Goal: Task Accomplishment & Management: Use online tool/utility

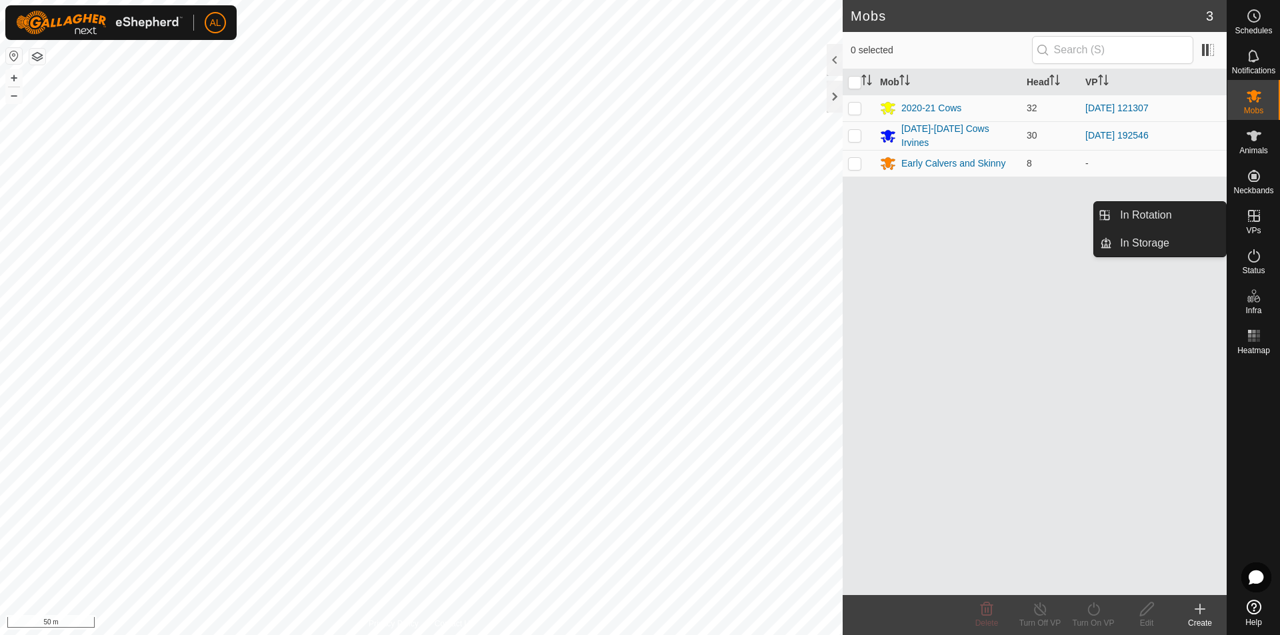
drag, startPoint x: 1262, startPoint y: 209, endPoint x: 1260, endPoint y: 225, distance: 16.1
click at [1260, 225] on es-virtualpaddocks-svg-icon at bounding box center [1254, 215] width 24 height 21
click at [1196, 212] on link "In Rotation" at bounding box center [1169, 215] width 114 height 27
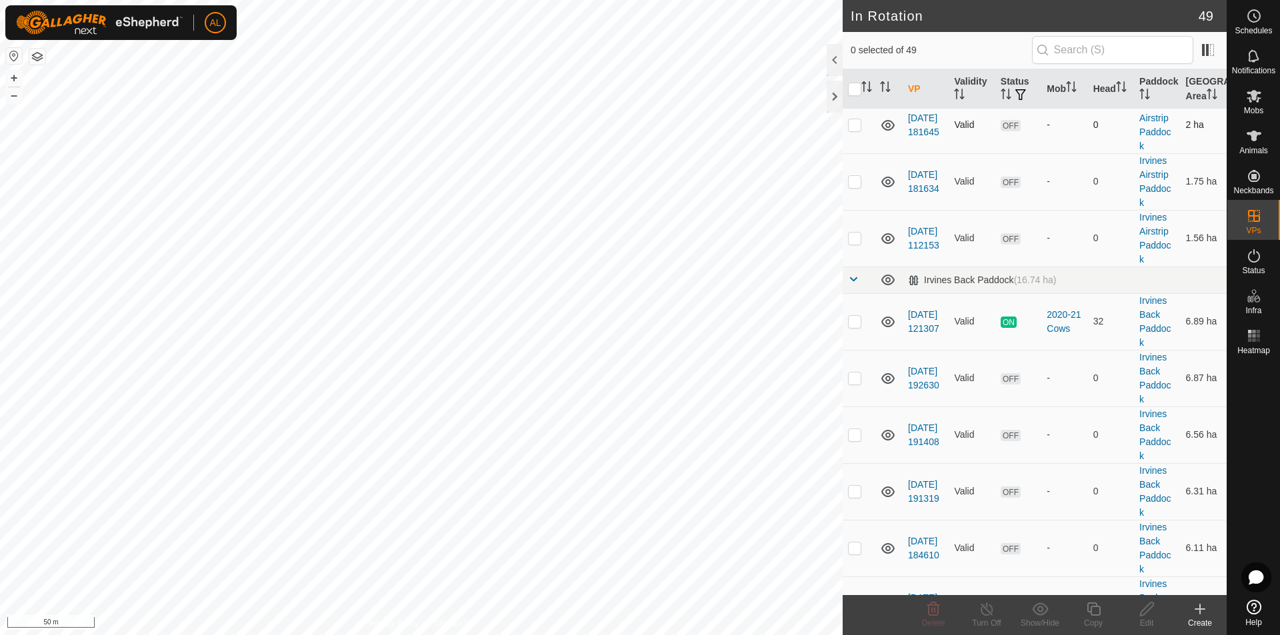
scroll to position [1334, 0]
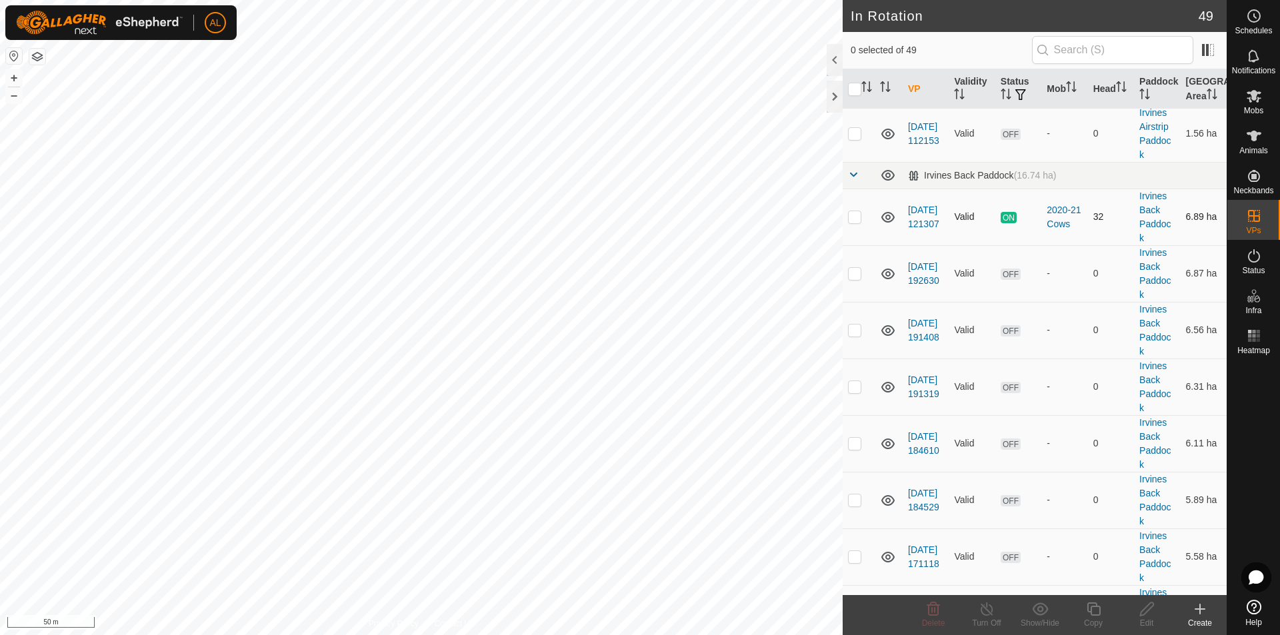
click at [854, 220] on p-checkbox at bounding box center [854, 216] width 13 height 11
checkbox input "true"
click at [1107, 607] on copy-svg-icon at bounding box center [1093, 609] width 53 height 16
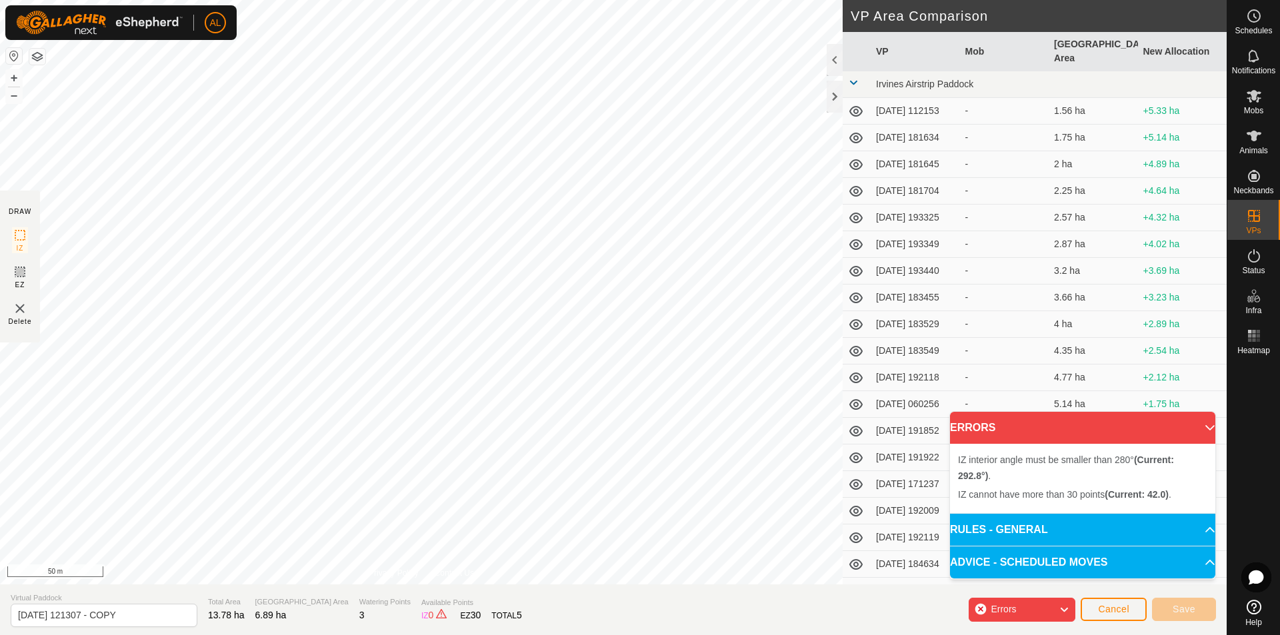
click at [531, 0] on html "AL Schedules Notifications Mobs Animals Neckbands VPs Status Infra Heatmap Help…" at bounding box center [640, 317] width 1280 height 635
click at [536, 193] on div "IZ interior angle must be smaller than 280° (Current: 281.3°) ." at bounding box center [643, 199] width 215 height 12
drag, startPoint x: 379, startPoint y: 571, endPoint x: 551, endPoint y: 202, distance: 407.8
click at [536, 193] on div "IZ interior angle must be smaller than 280° (Current: 281.3°) ." at bounding box center [643, 199] width 215 height 12
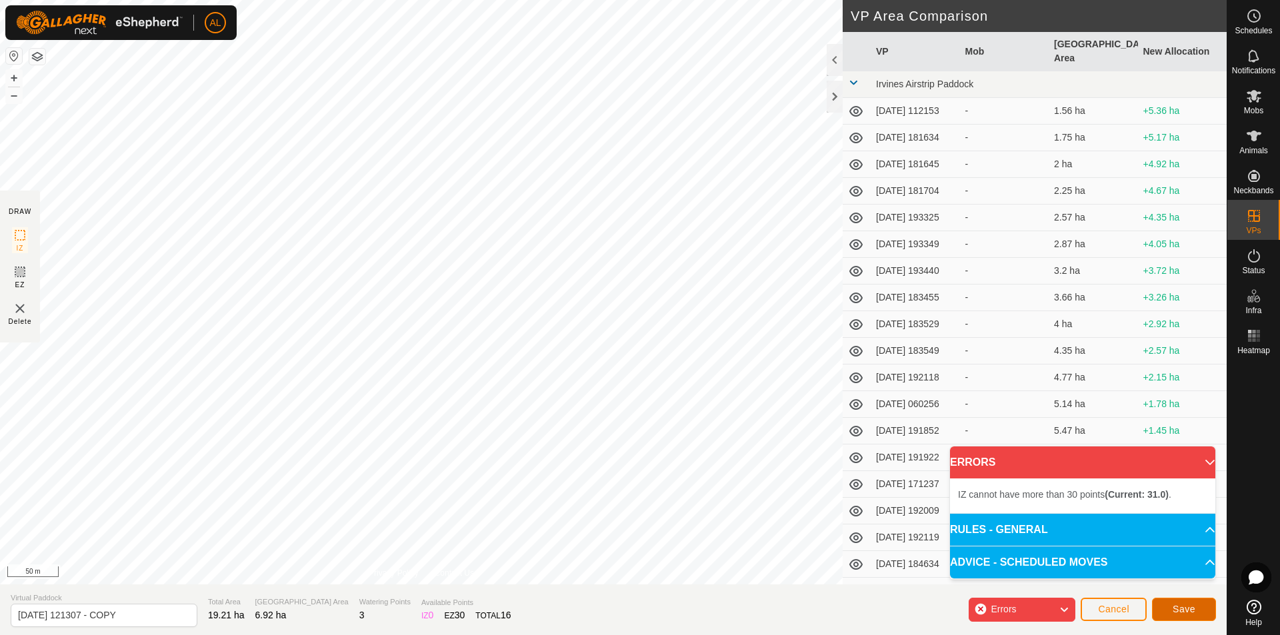
click at [1188, 607] on span "Save" at bounding box center [1184, 609] width 23 height 11
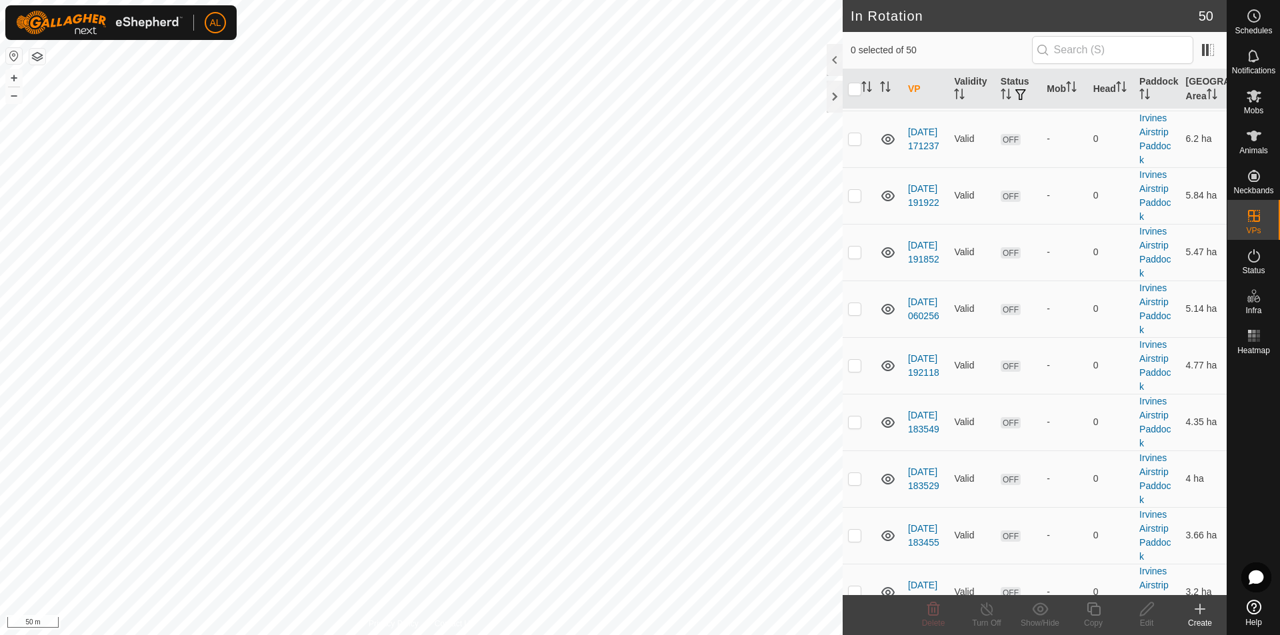
scroll to position [600, 0]
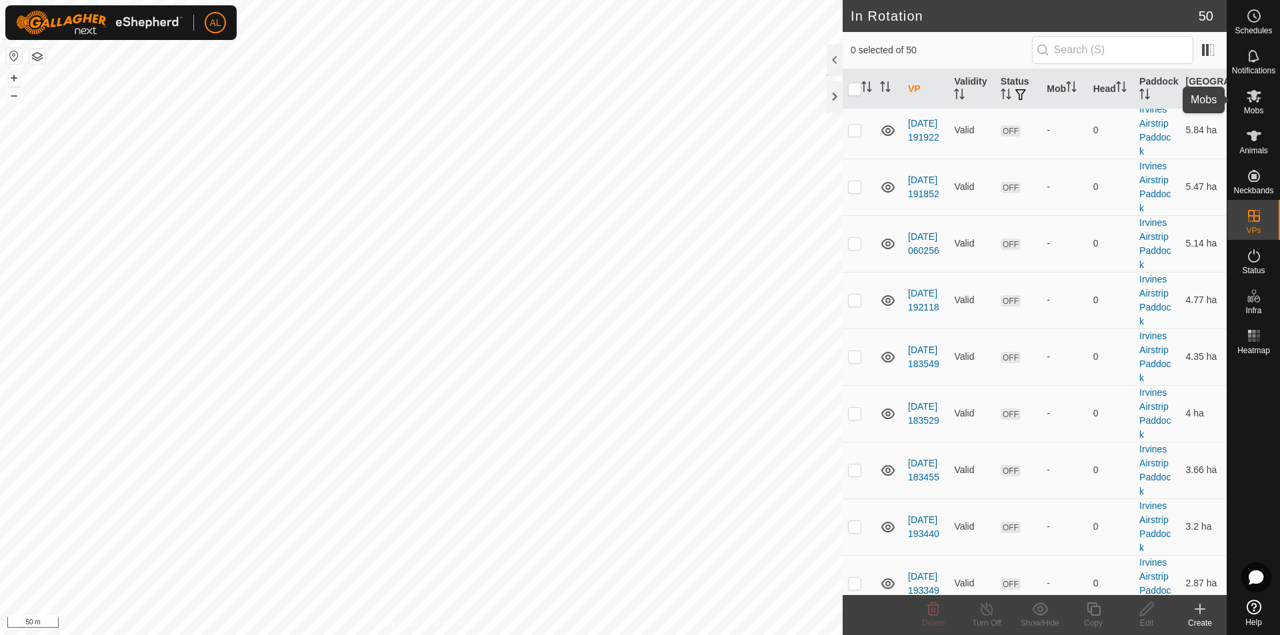
click at [1258, 107] on span "Mobs" at bounding box center [1253, 111] width 19 height 8
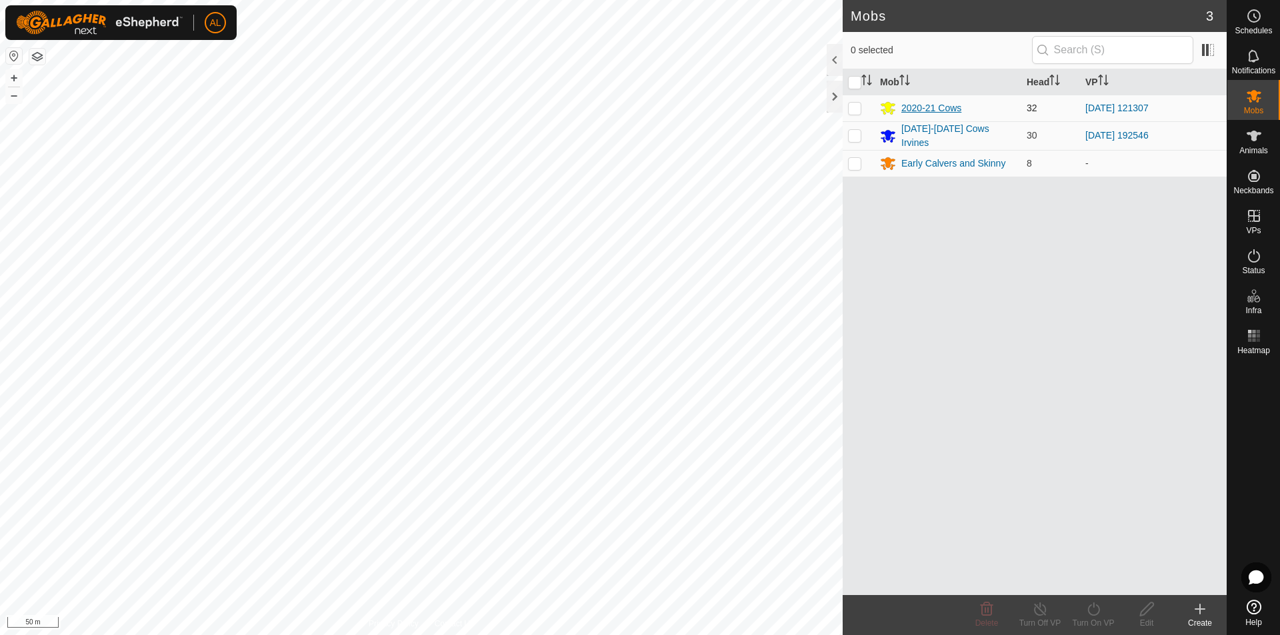
click at [928, 115] on div "2020-21 Cows" at bounding box center [932, 108] width 60 height 14
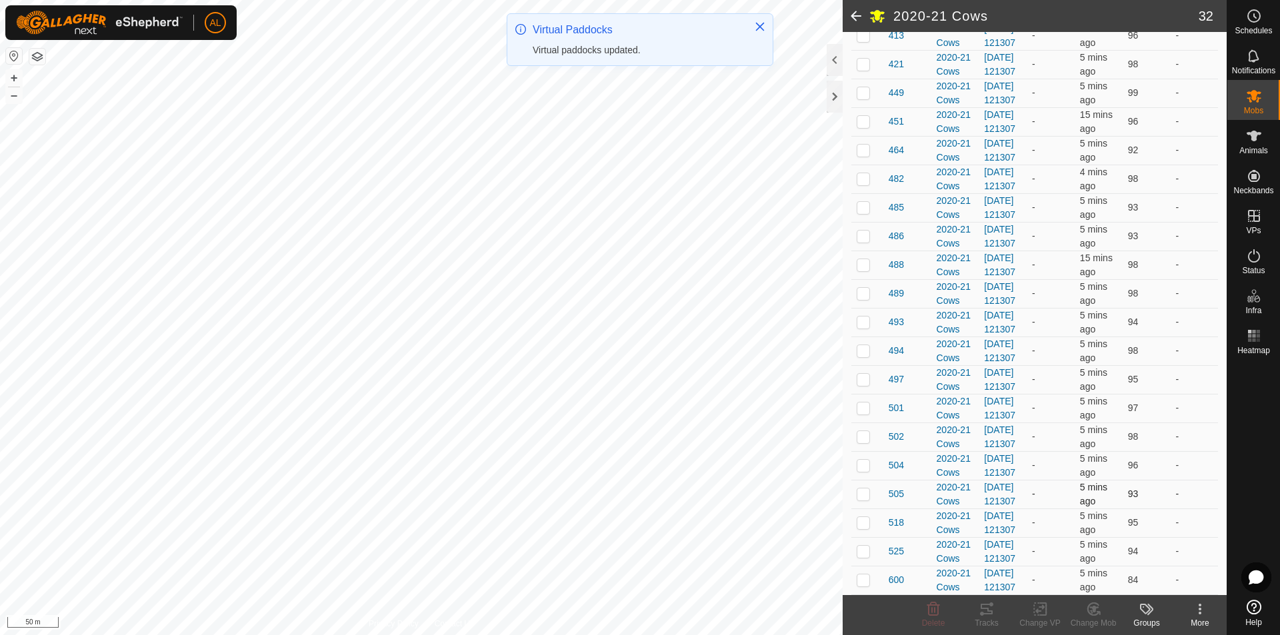
scroll to position [999, 0]
checkbox input "true"
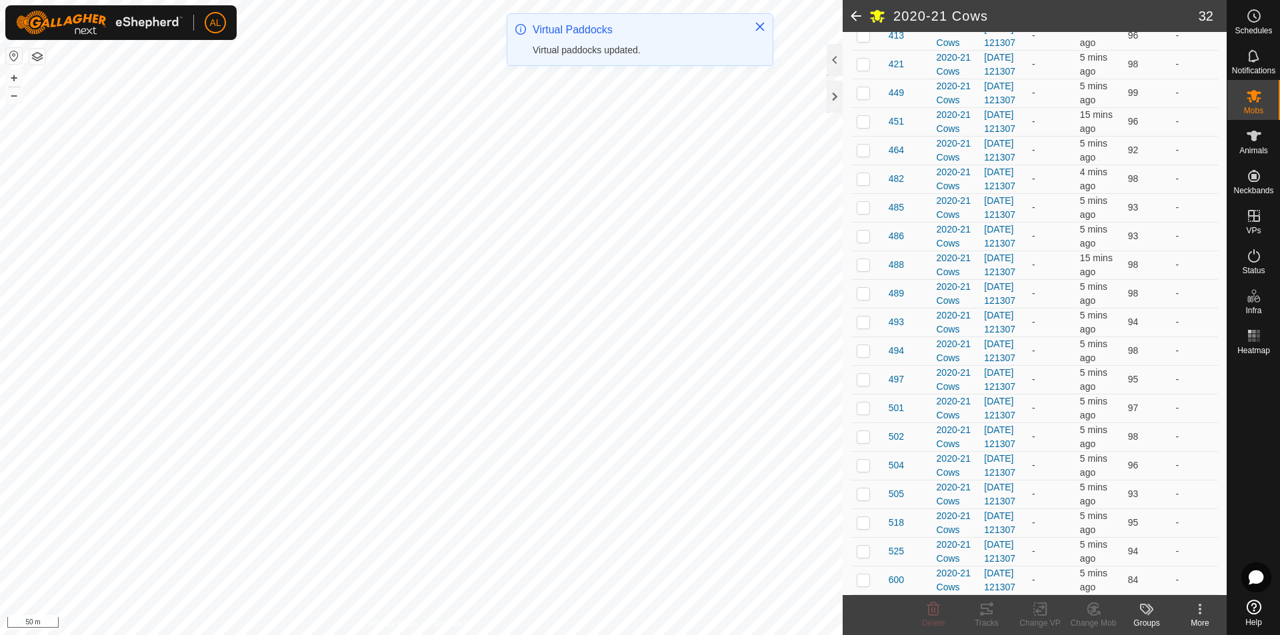
checkbox input "true"
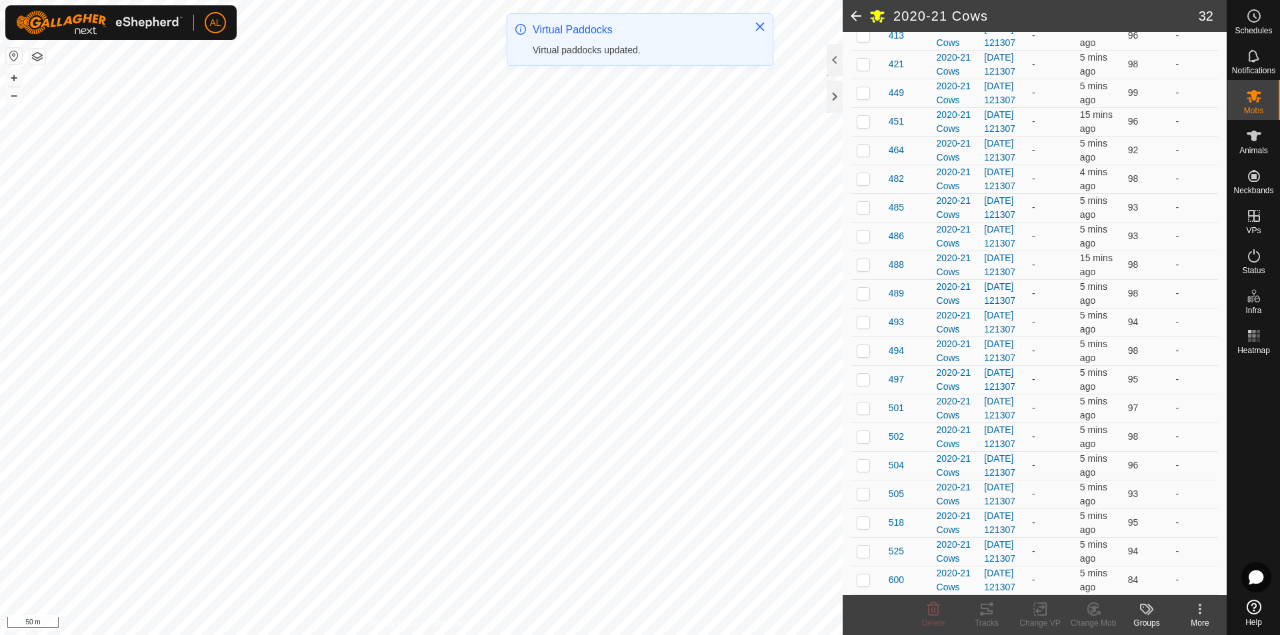
checkbox input "true"
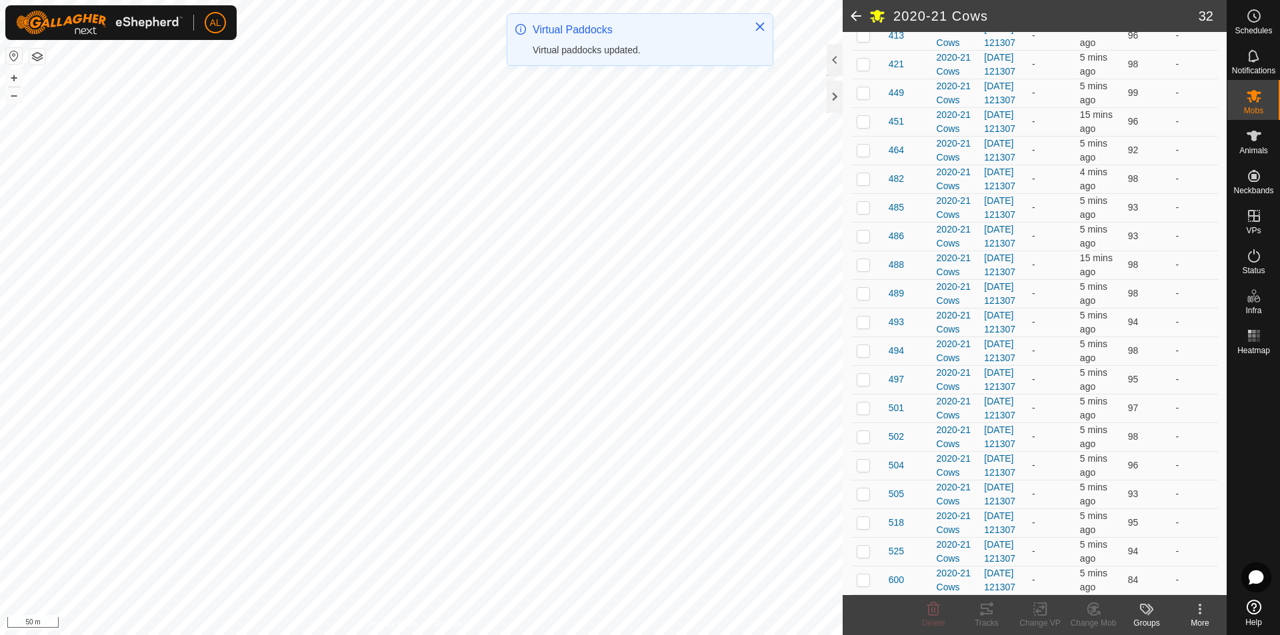
checkbox input "true"
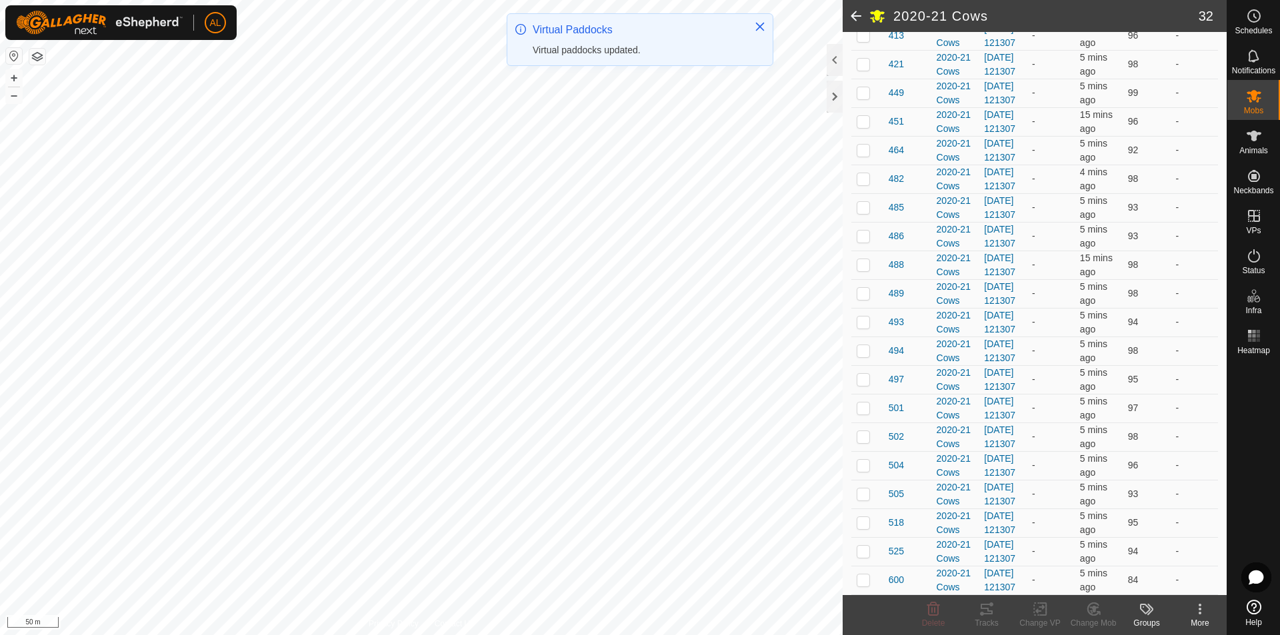
checkbox input "true"
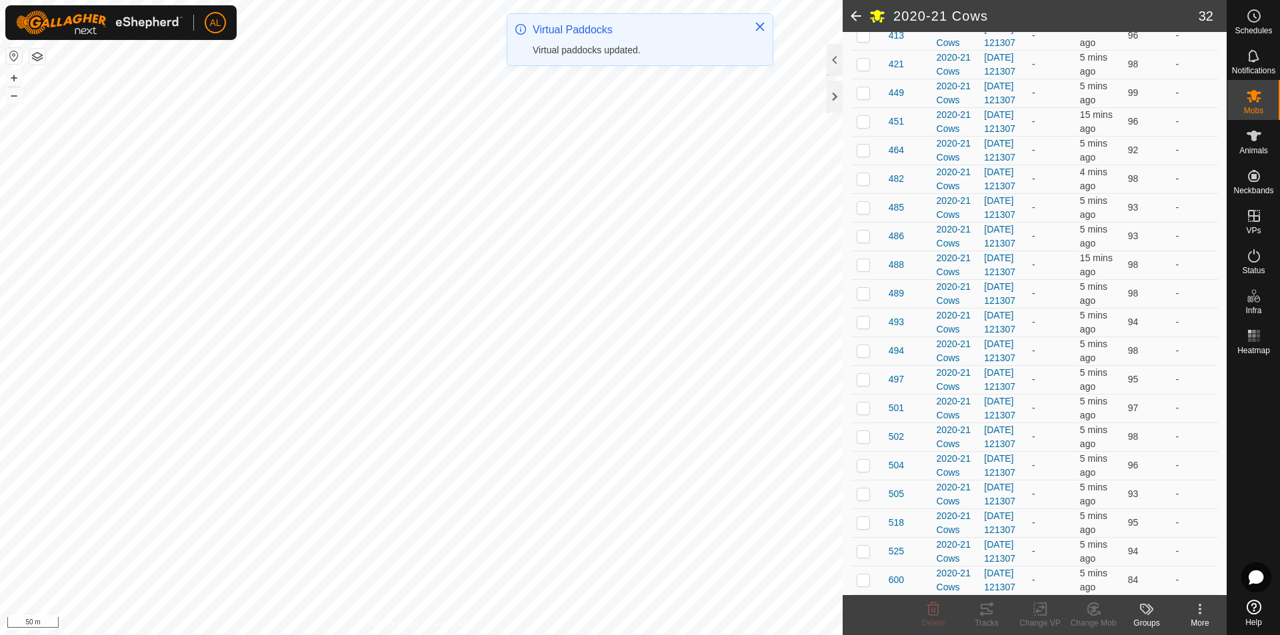
checkbox input "true"
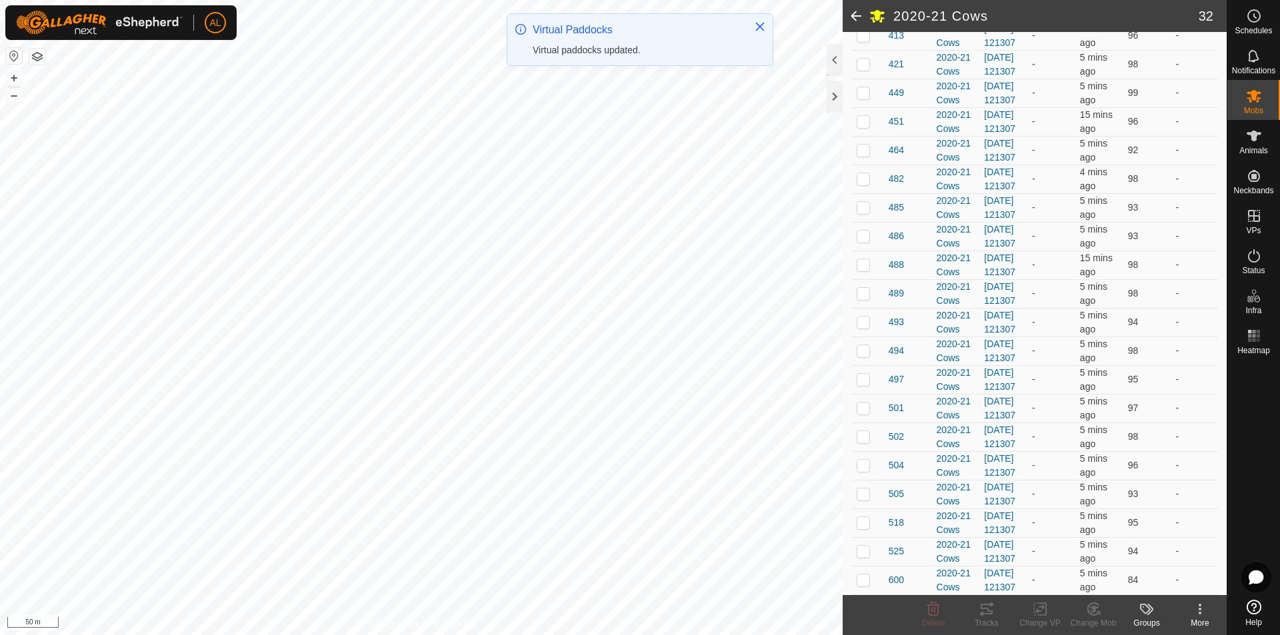
checkbox input "true"
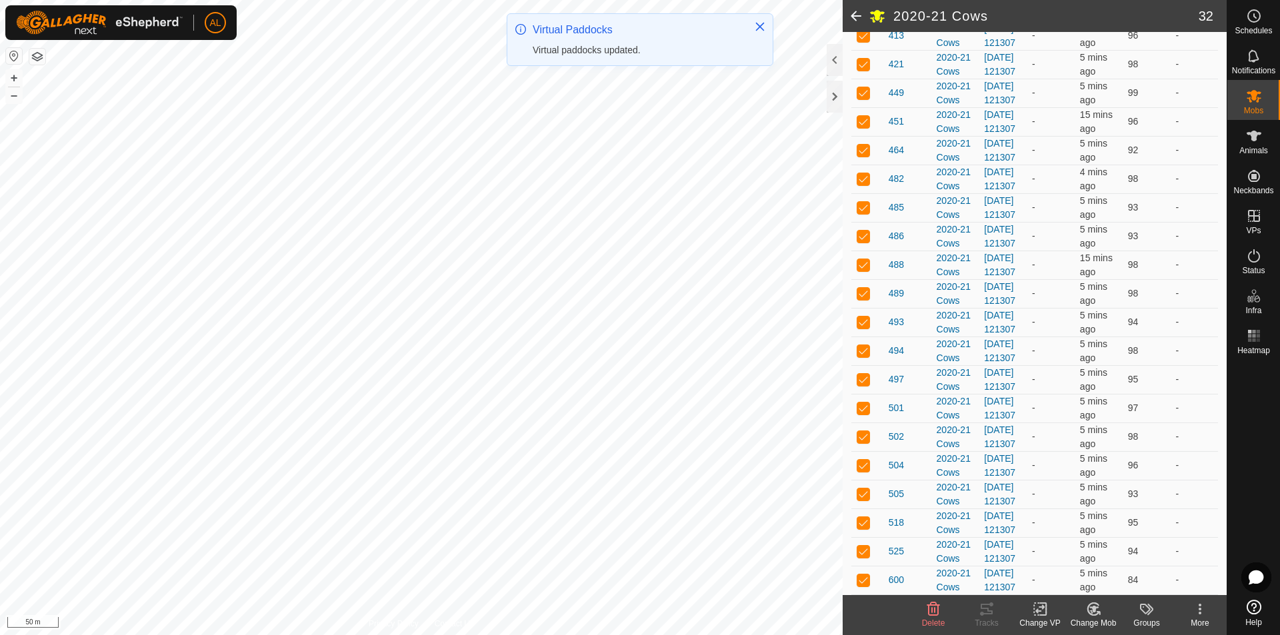
scroll to position [0, 0]
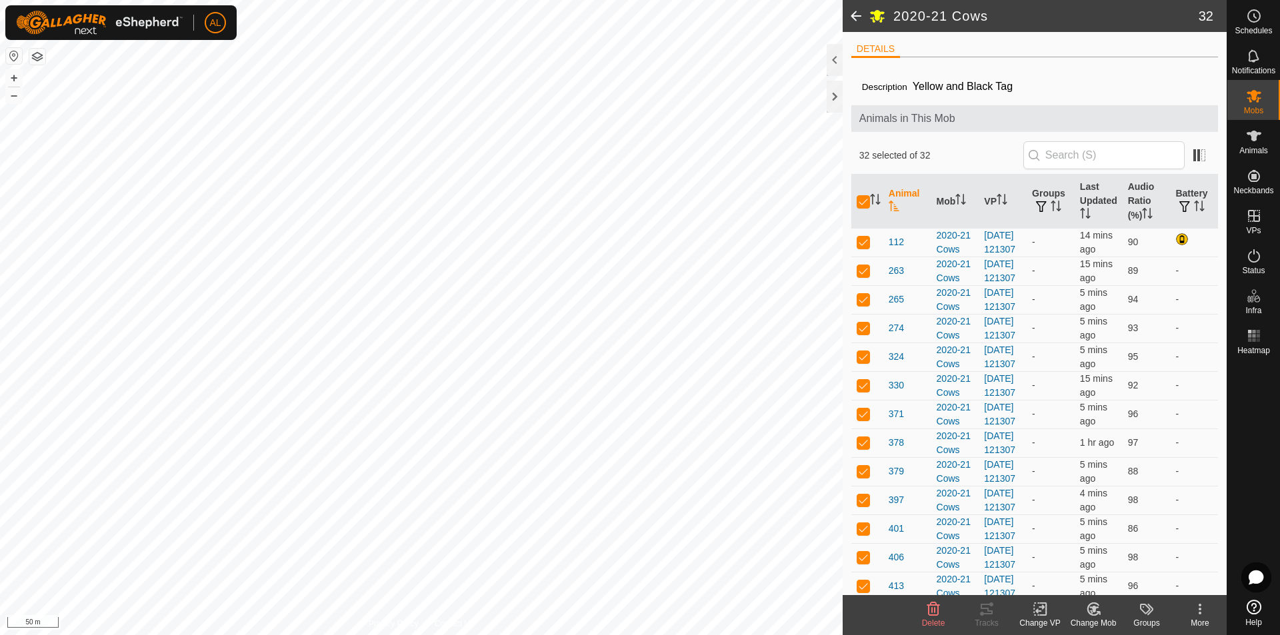
click at [1044, 609] on icon at bounding box center [1040, 609] width 17 height 16
click at [1042, 549] on link "Choose VP..." at bounding box center [1080, 552] width 132 height 27
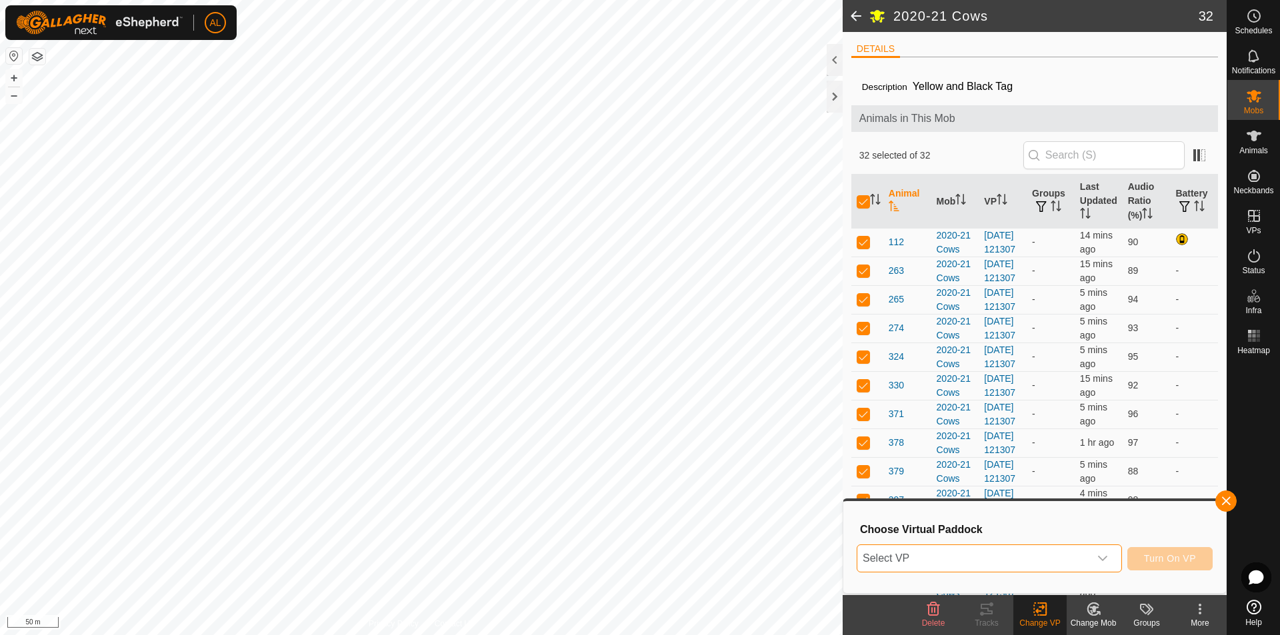
click at [1000, 549] on span "Select VP" at bounding box center [974, 558] width 232 height 27
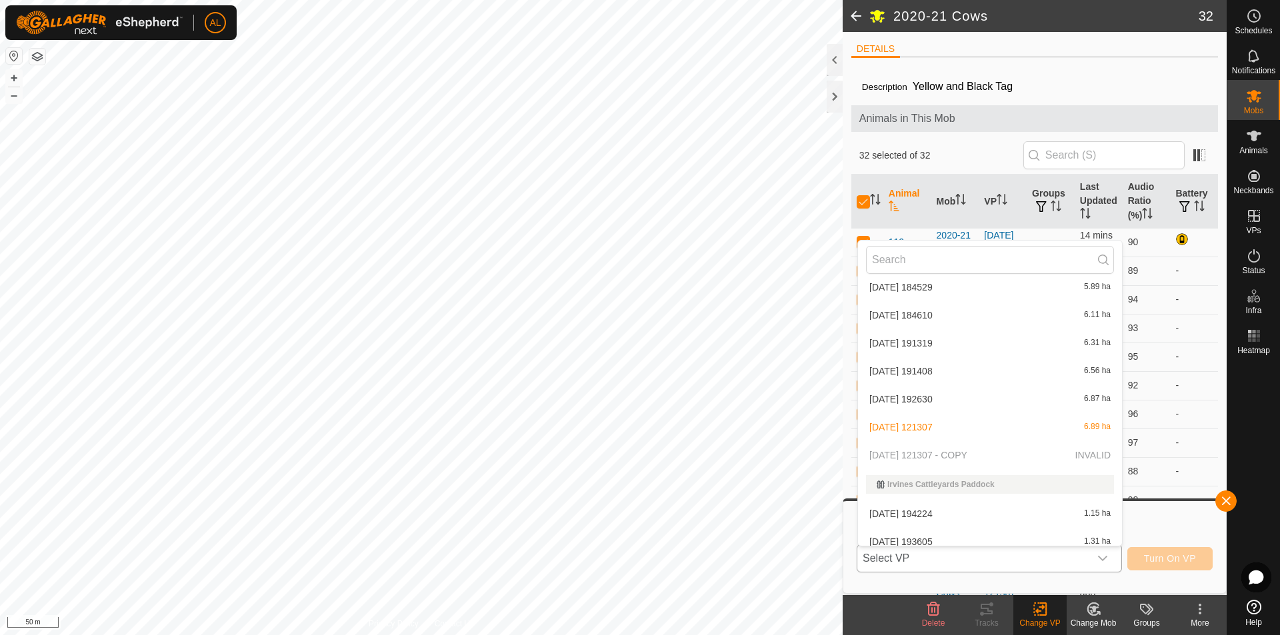
scroll to position [1091, 0]
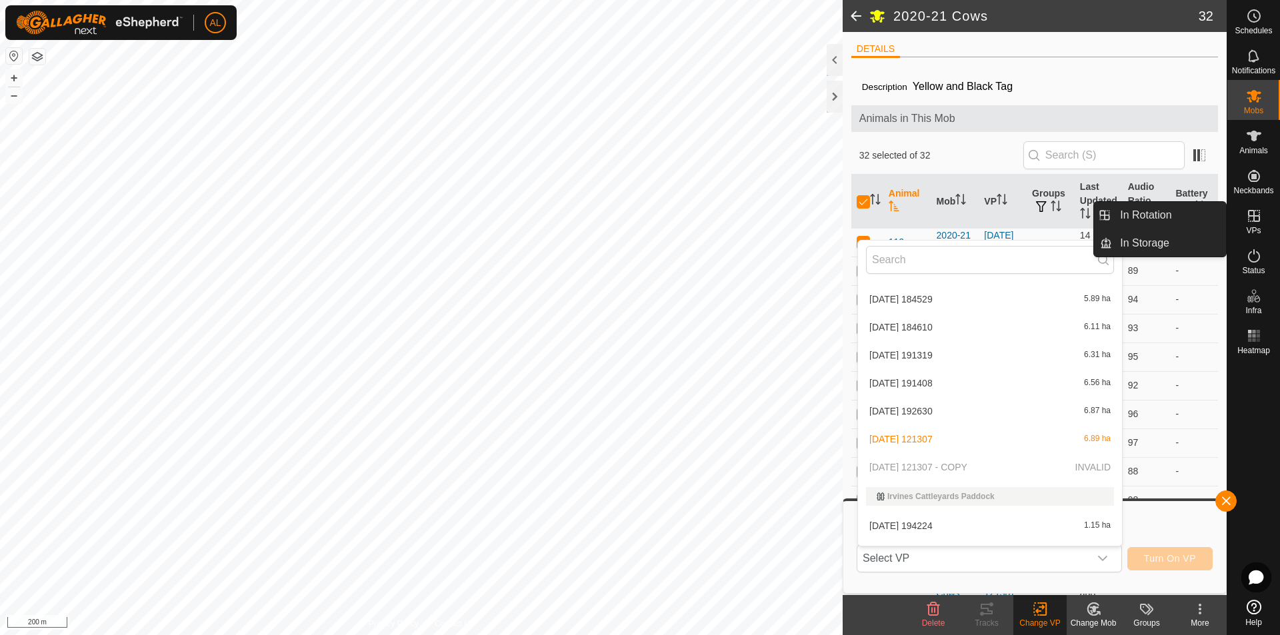
click at [1201, 217] on link "In Rotation" at bounding box center [1169, 215] width 114 height 27
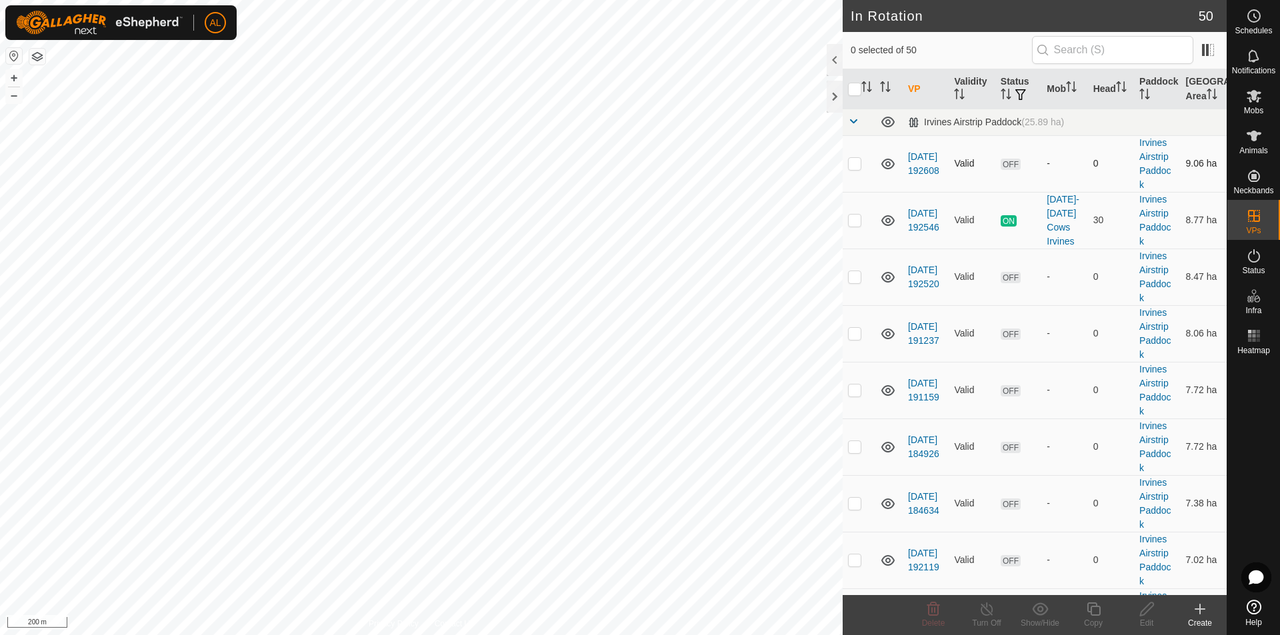
click at [872, 182] on div "In Rotation 50 0 selected of 50 VP Validity Status Mob Head Paddock [GEOGRAPHIC…" at bounding box center [613, 317] width 1227 height 635
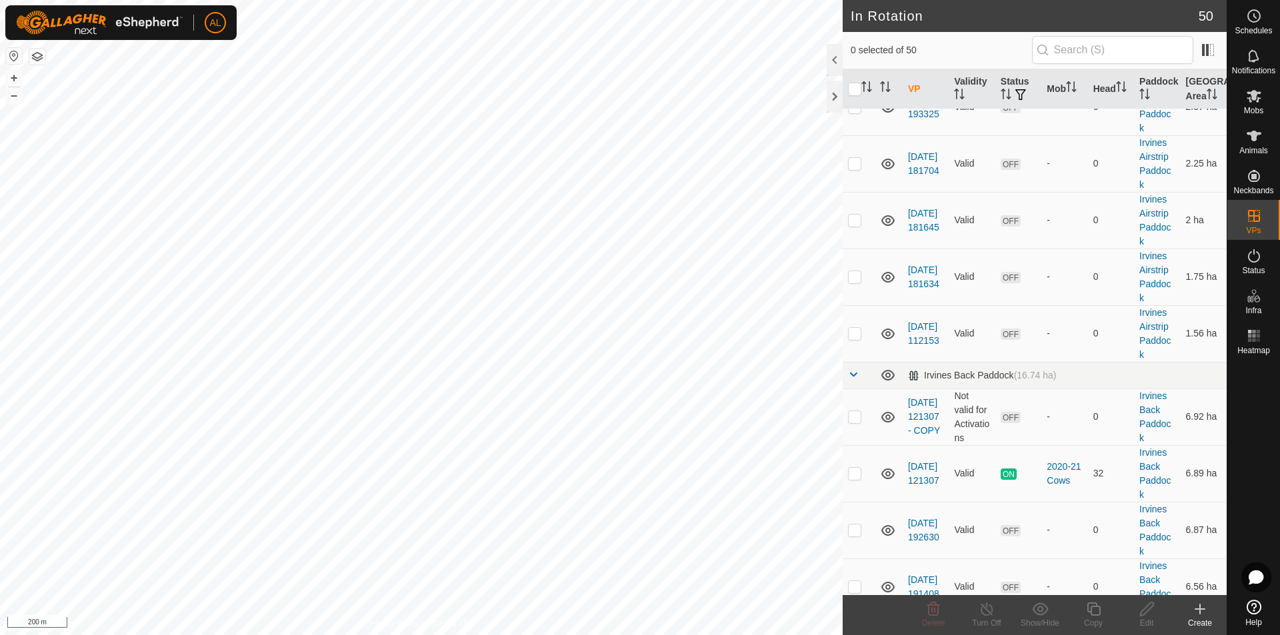
scroll to position [1200, 0]
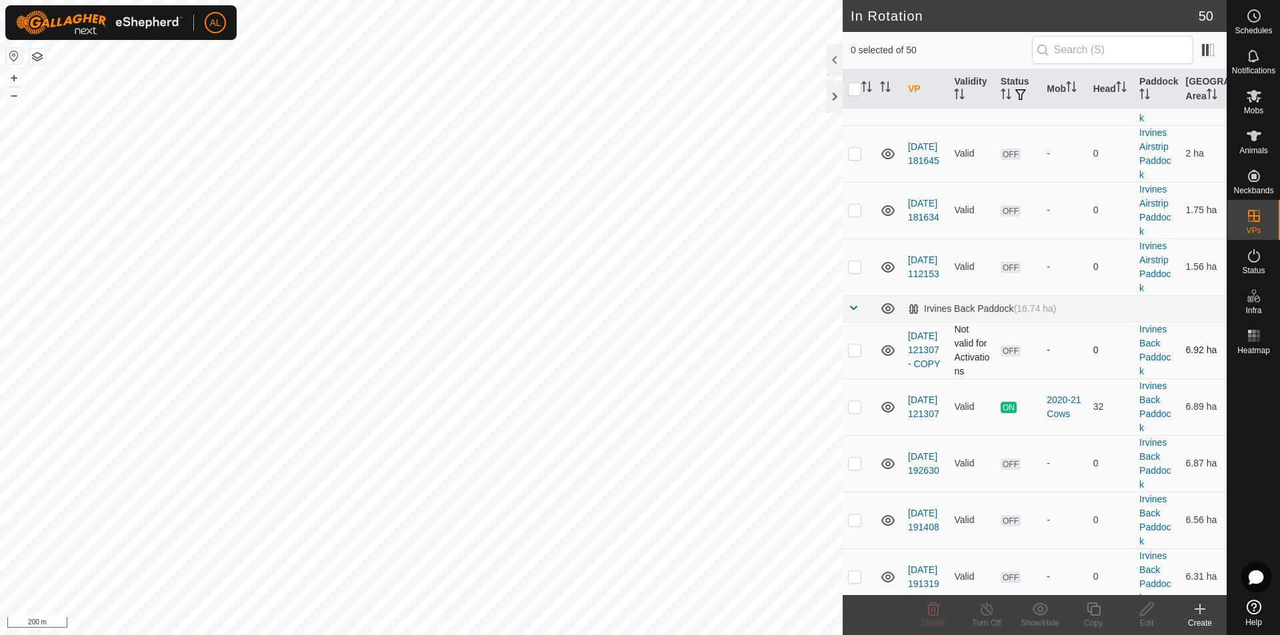
click at [850, 355] on p-checkbox at bounding box center [854, 350] width 13 height 11
checkbox input "true"
click at [1146, 611] on icon at bounding box center [1147, 609] width 17 height 16
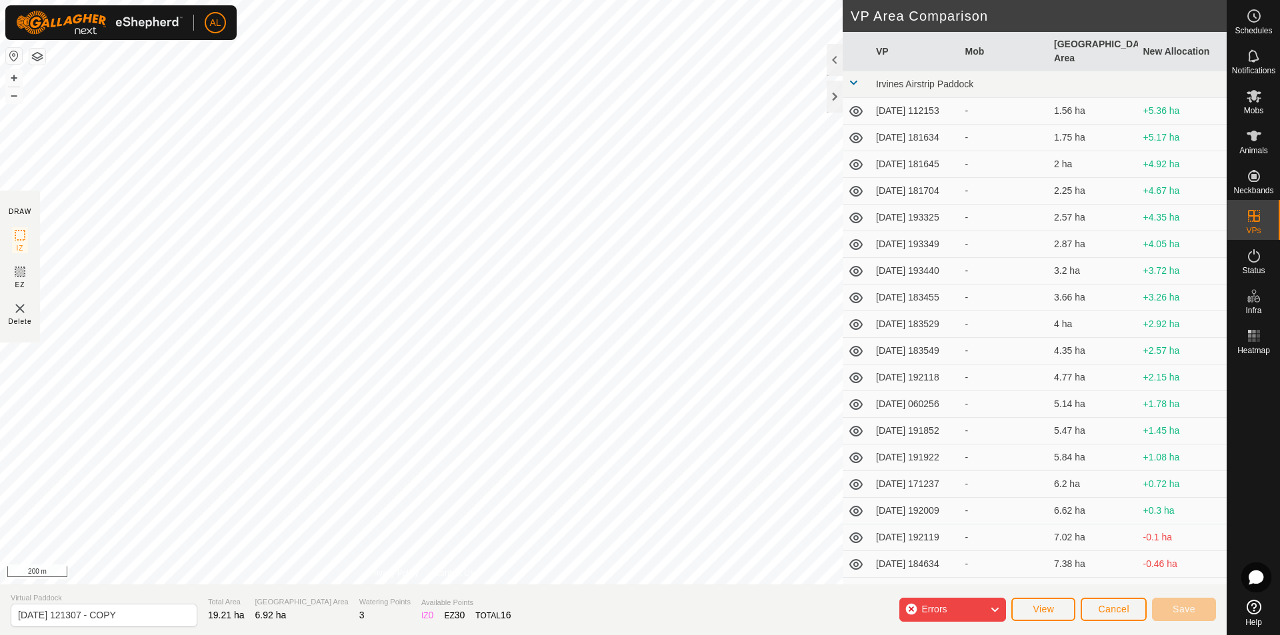
click at [983, 607] on div "Errors" at bounding box center [953, 610] width 107 height 24
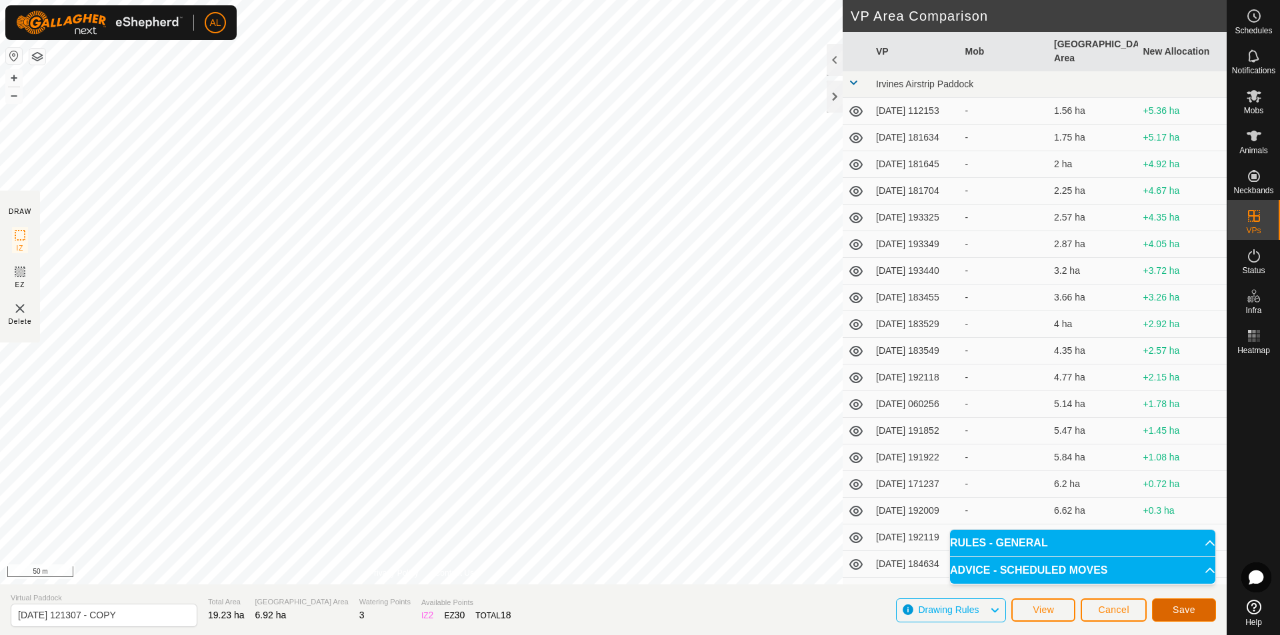
click at [1197, 614] on button "Save" at bounding box center [1184, 610] width 64 height 23
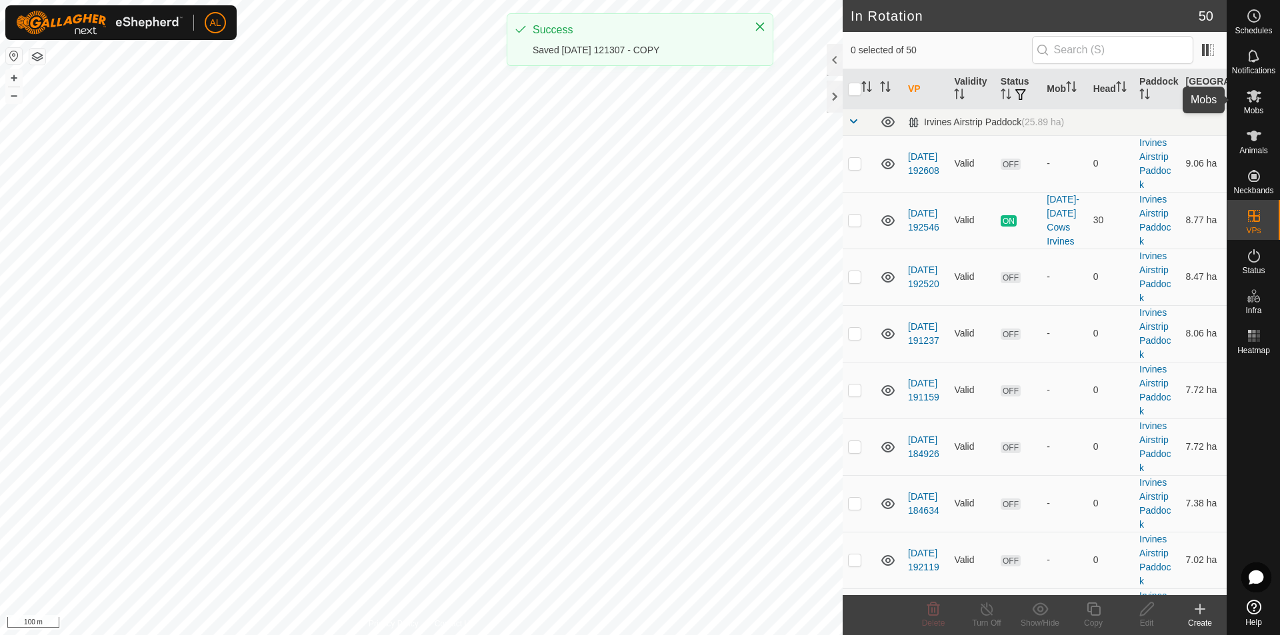
click at [1243, 101] on es-mob-svg-icon at bounding box center [1254, 95] width 24 height 21
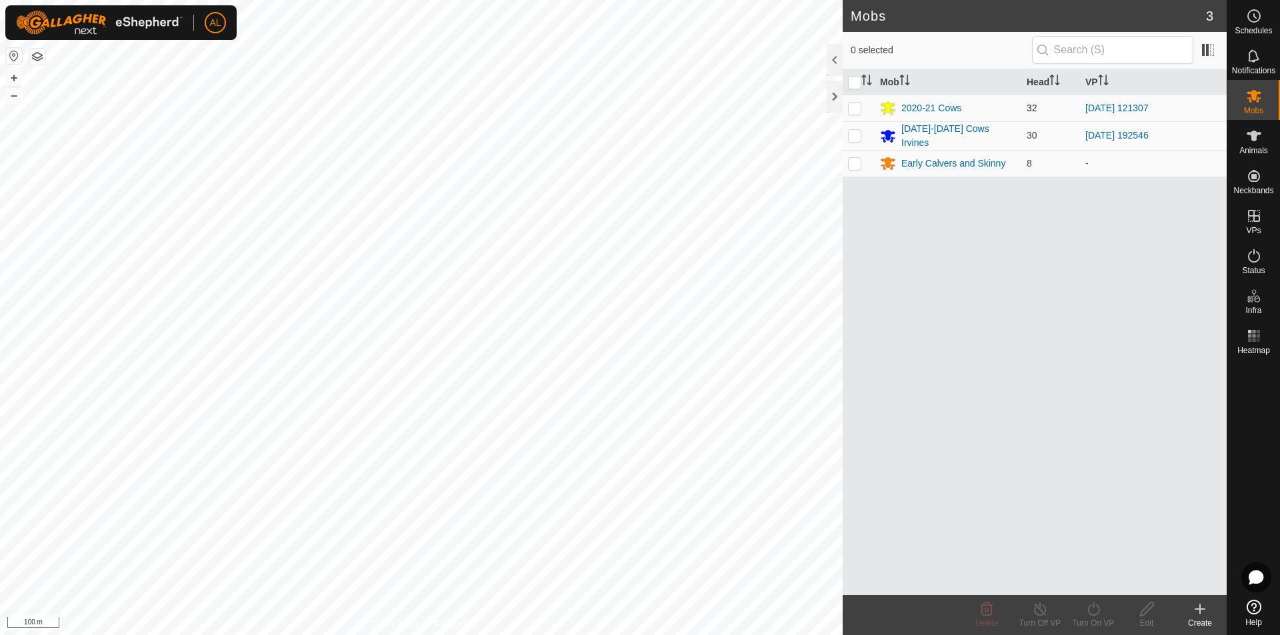
click at [852, 107] on p-checkbox at bounding box center [854, 108] width 13 height 11
checkbox input "true"
click at [1096, 605] on icon at bounding box center [1094, 609] width 12 height 13
click at [1110, 582] on link "Now" at bounding box center [1134, 580] width 132 height 27
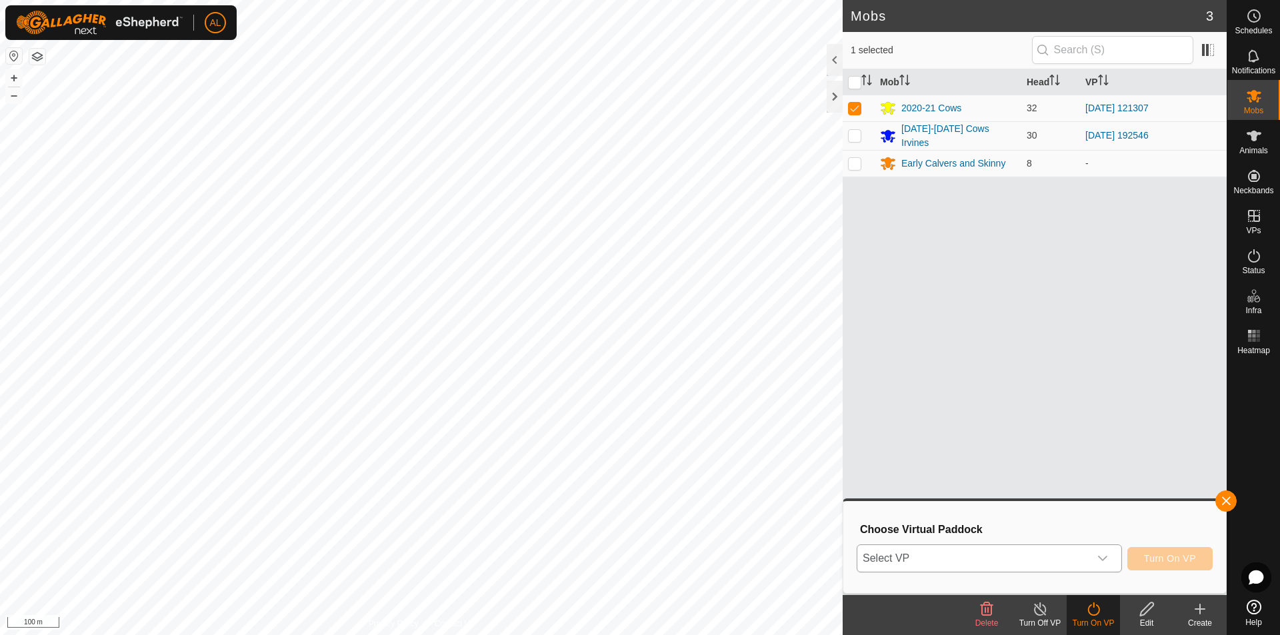
click at [1049, 561] on span "Select VP" at bounding box center [974, 558] width 232 height 27
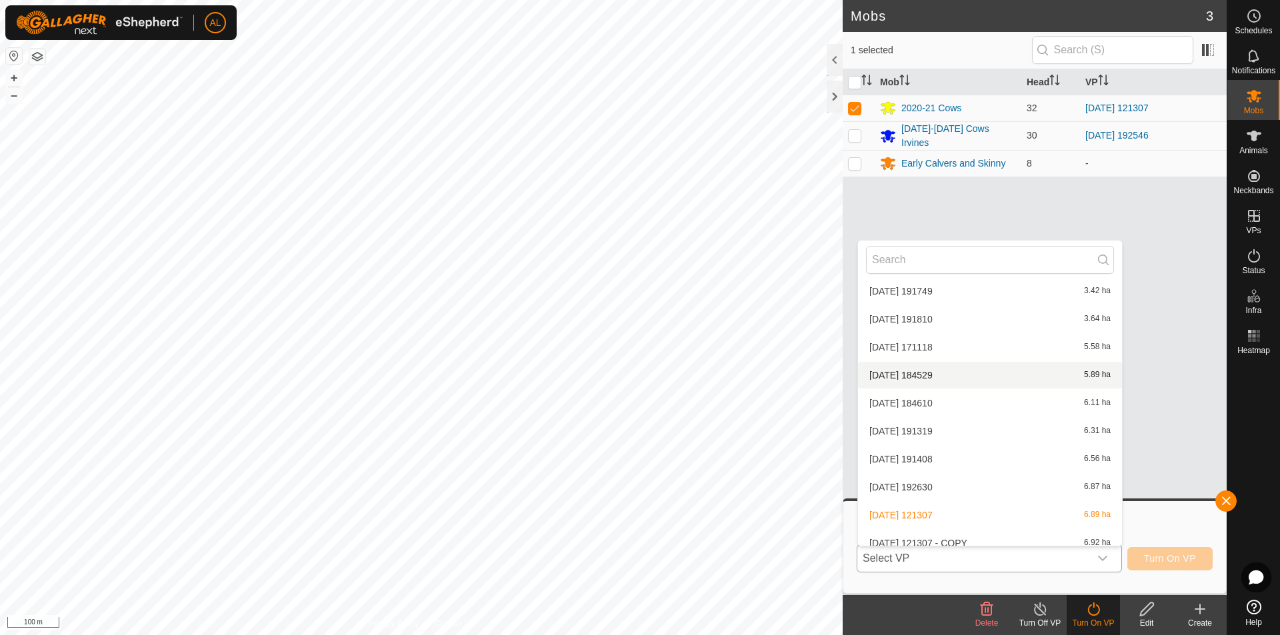
scroll to position [1215, 0]
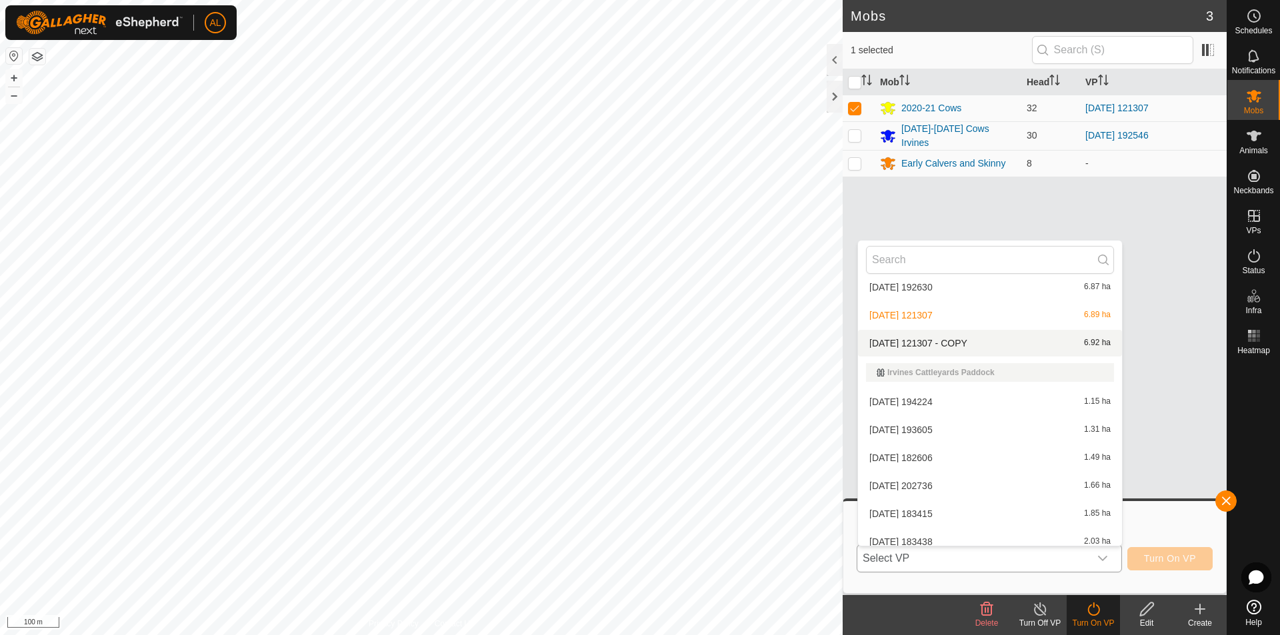
click at [940, 346] on li "[DATE] 121307 - COPY 6.92 ha" at bounding box center [990, 343] width 264 height 27
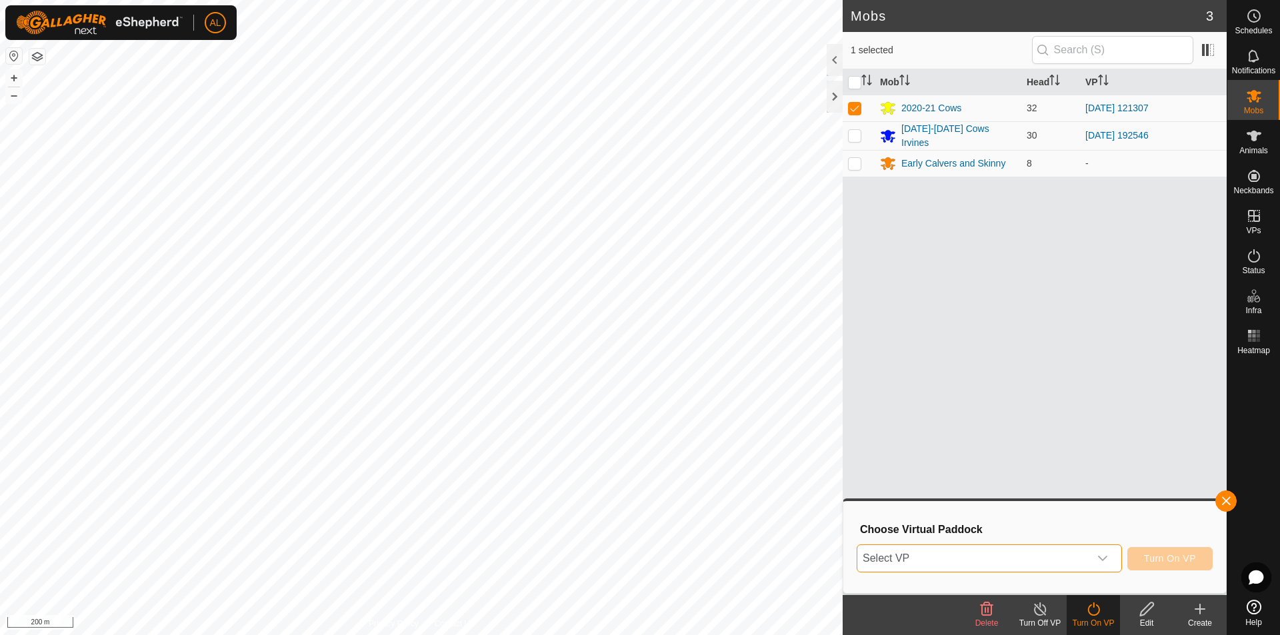
click at [1081, 559] on span "Select VP" at bounding box center [974, 558] width 232 height 27
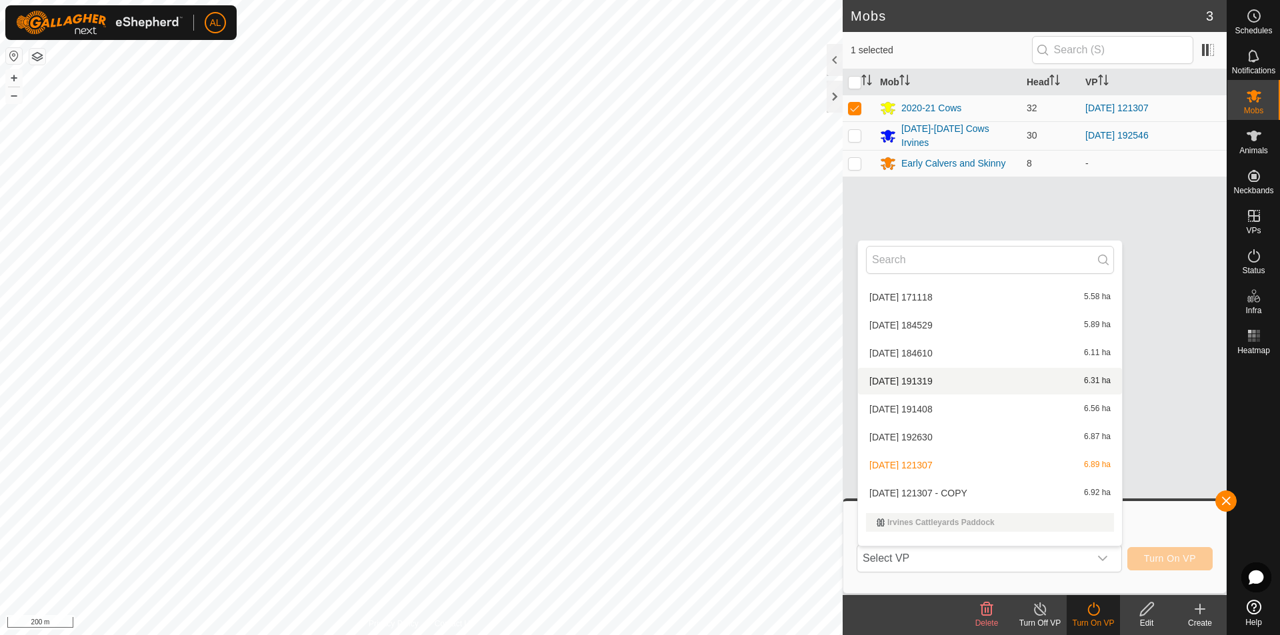
scroll to position [1067, 0]
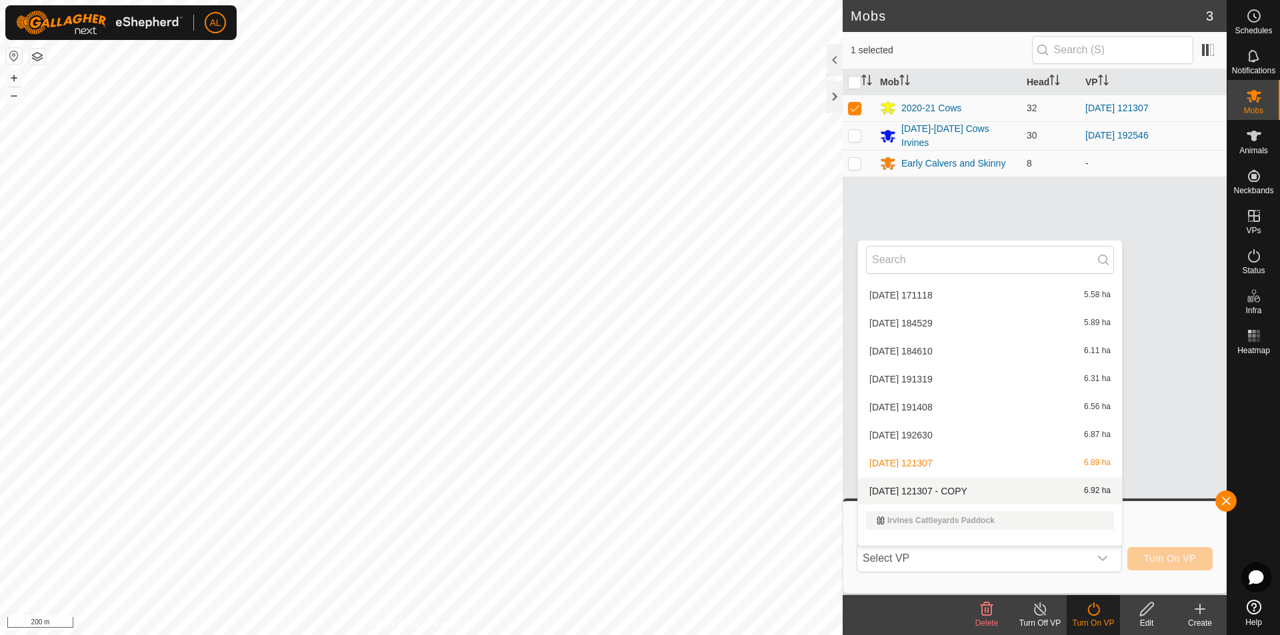
click at [905, 485] on li "[DATE] 121307 - COPY 6.92 ha" at bounding box center [990, 491] width 264 height 27
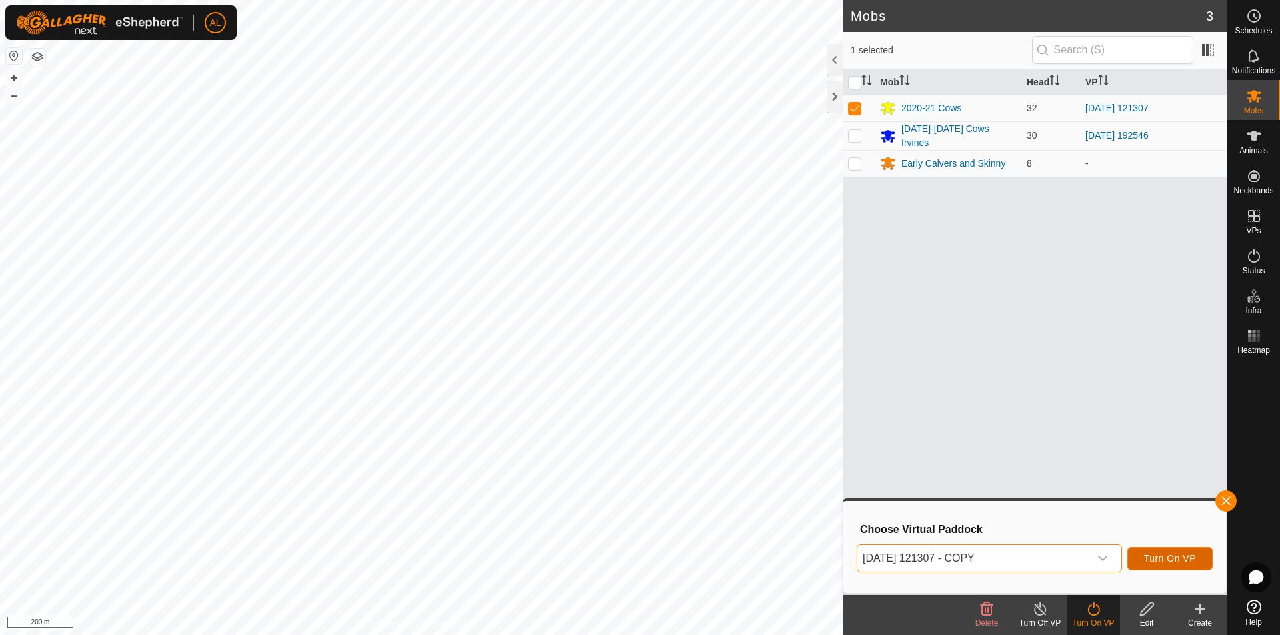
click at [1167, 555] on span "Turn On VP" at bounding box center [1170, 558] width 52 height 11
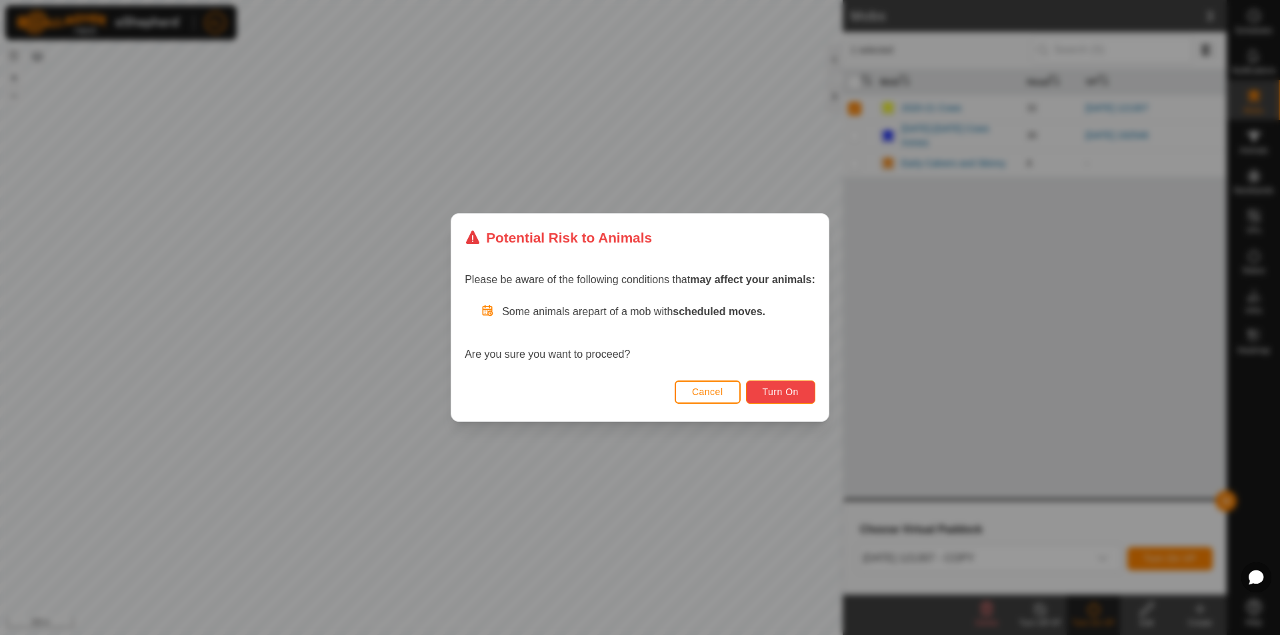
click at [786, 390] on span "Turn On" at bounding box center [781, 392] width 36 height 11
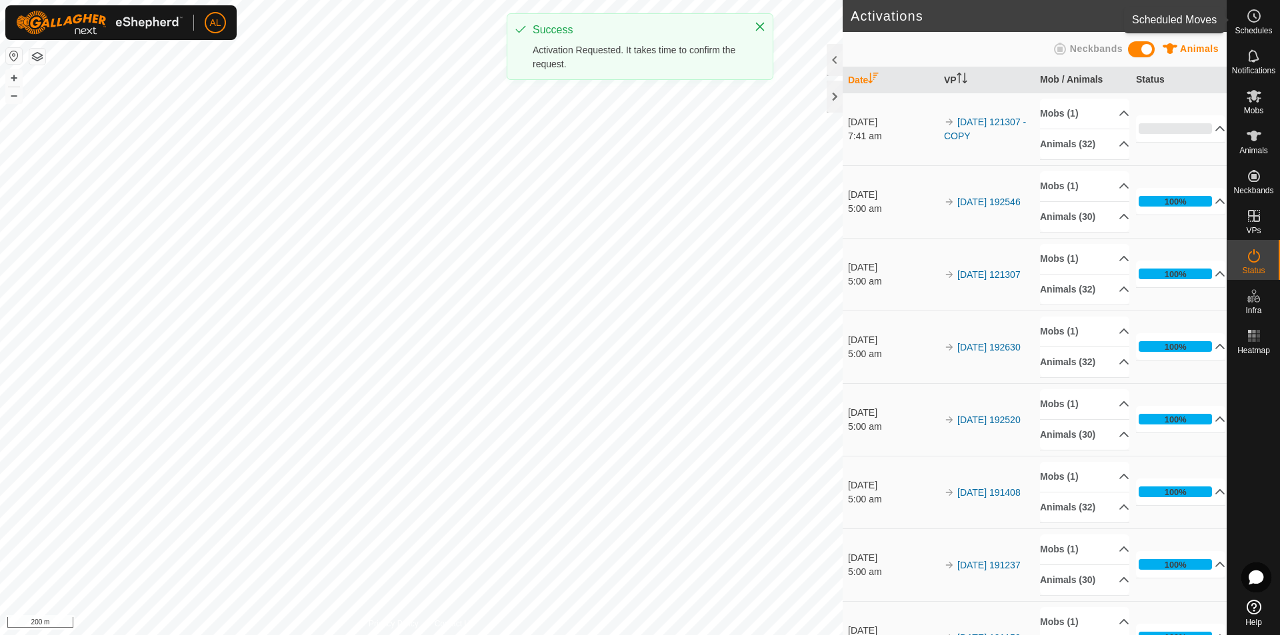
click at [1251, 17] on icon at bounding box center [1254, 16] width 16 height 16
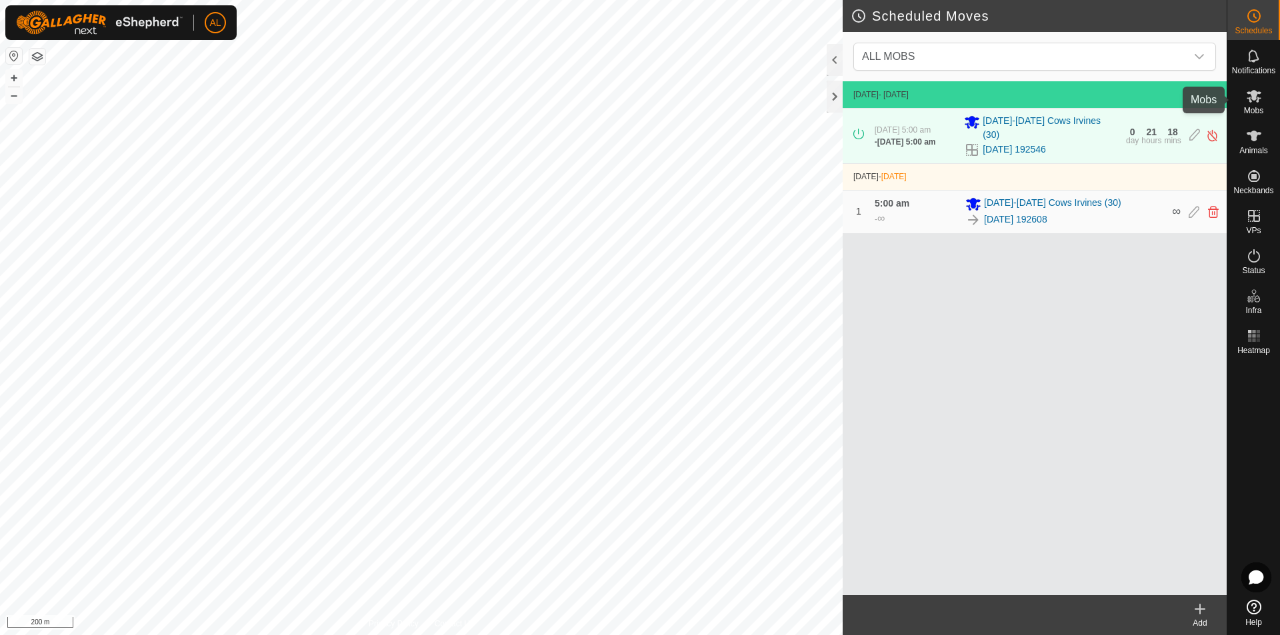
click at [1254, 93] on icon at bounding box center [1254, 96] width 15 height 13
